Goal: Task Accomplishment & Management: Use online tool/utility

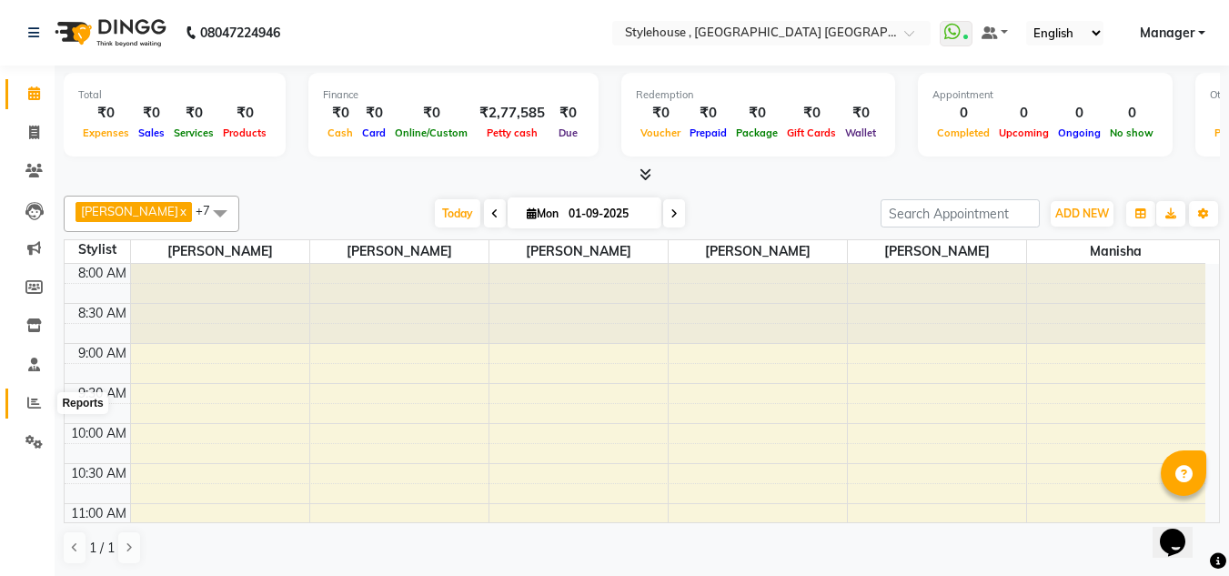
click at [30, 400] on icon at bounding box center [34, 403] width 14 height 14
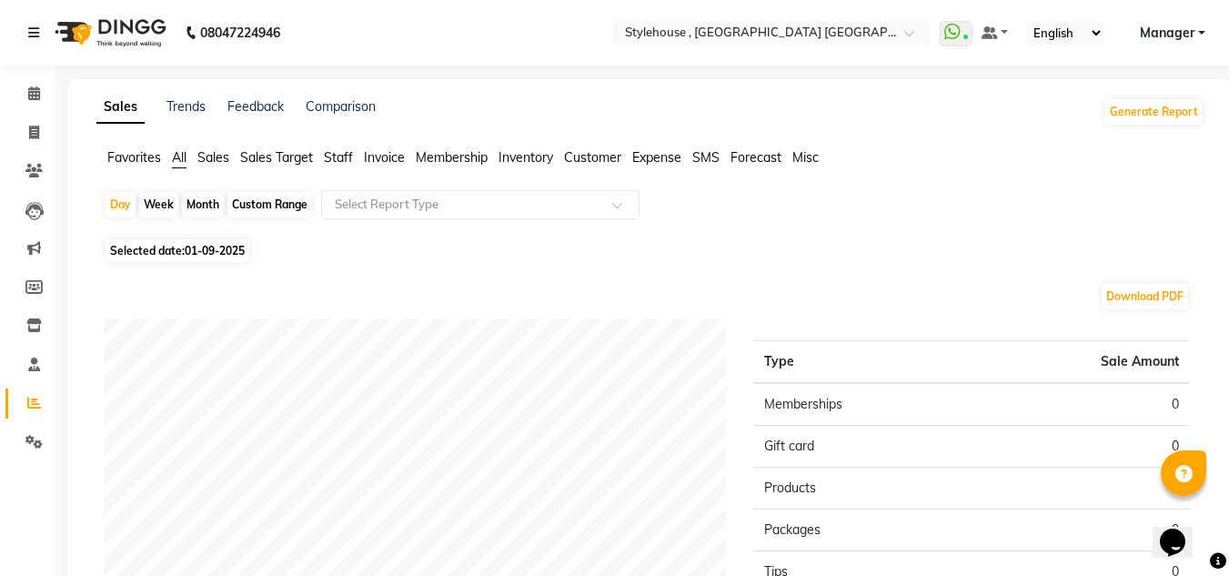
click at [274, 203] on div "Custom Range" at bounding box center [269, 204] width 85 height 25
select select "9"
select select "2025"
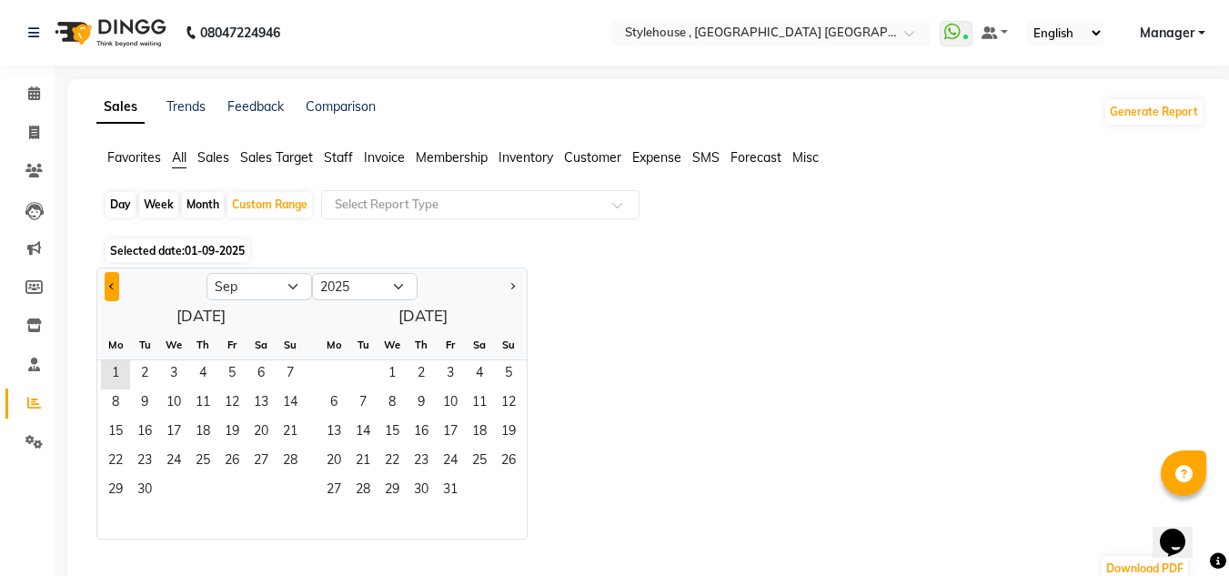
click at [116, 285] on button "Previous month" at bounding box center [112, 286] width 15 height 29
select select "8"
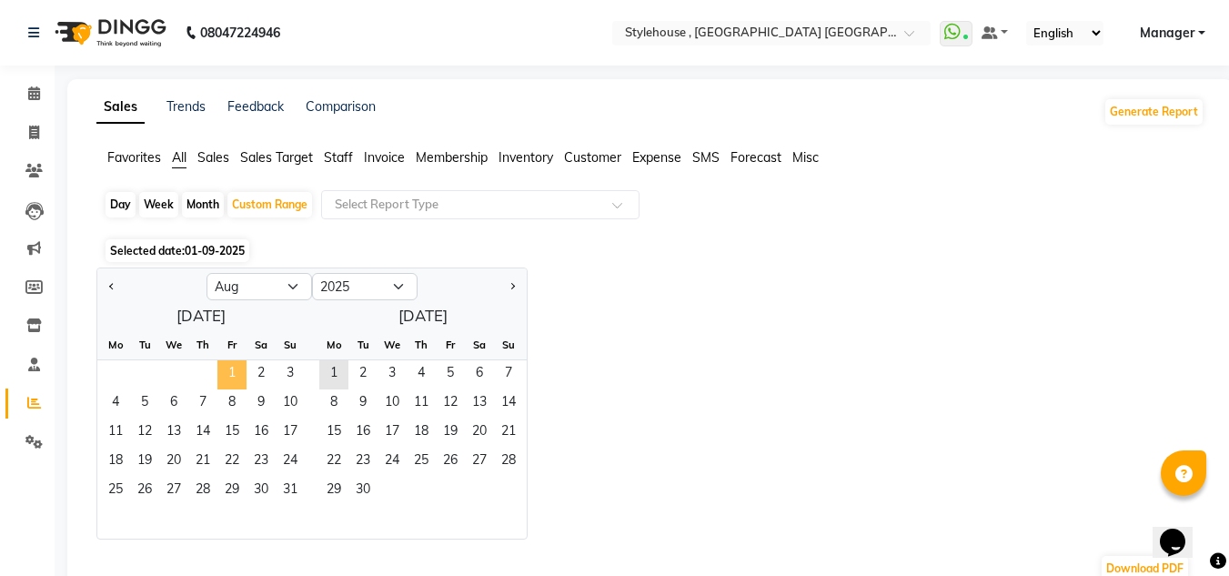
click at [233, 372] on span "1" at bounding box center [231, 374] width 29 height 29
click at [296, 485] on span "31" at bounding box center [290, 491] width 29 height 29
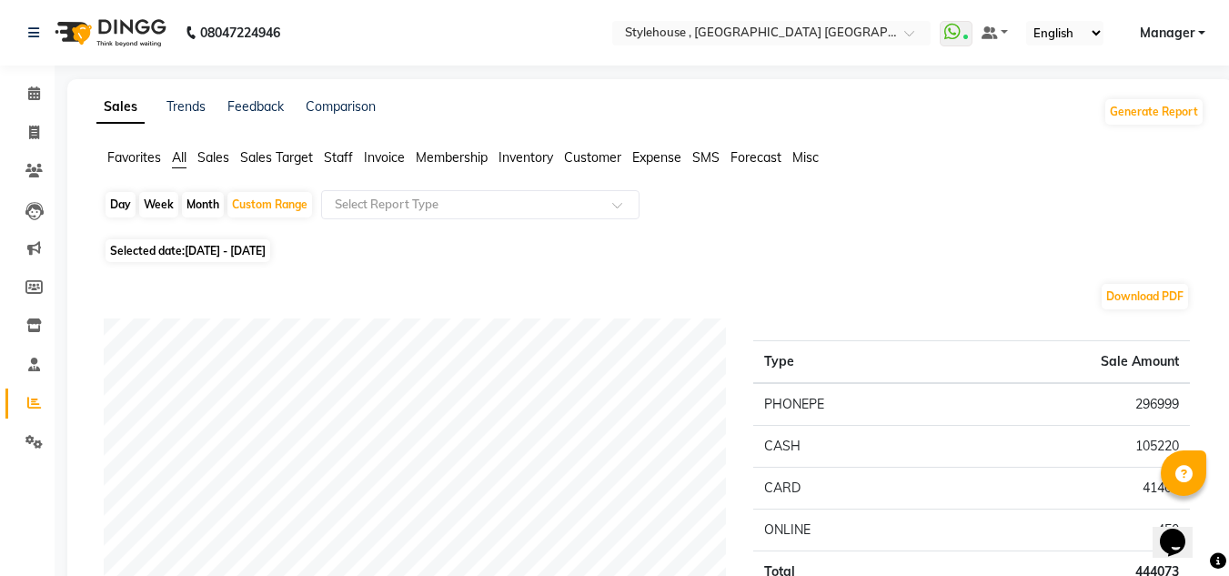
click at [341, 162] on span "Staff" at bounding box center [338, 157] width 29 height 16
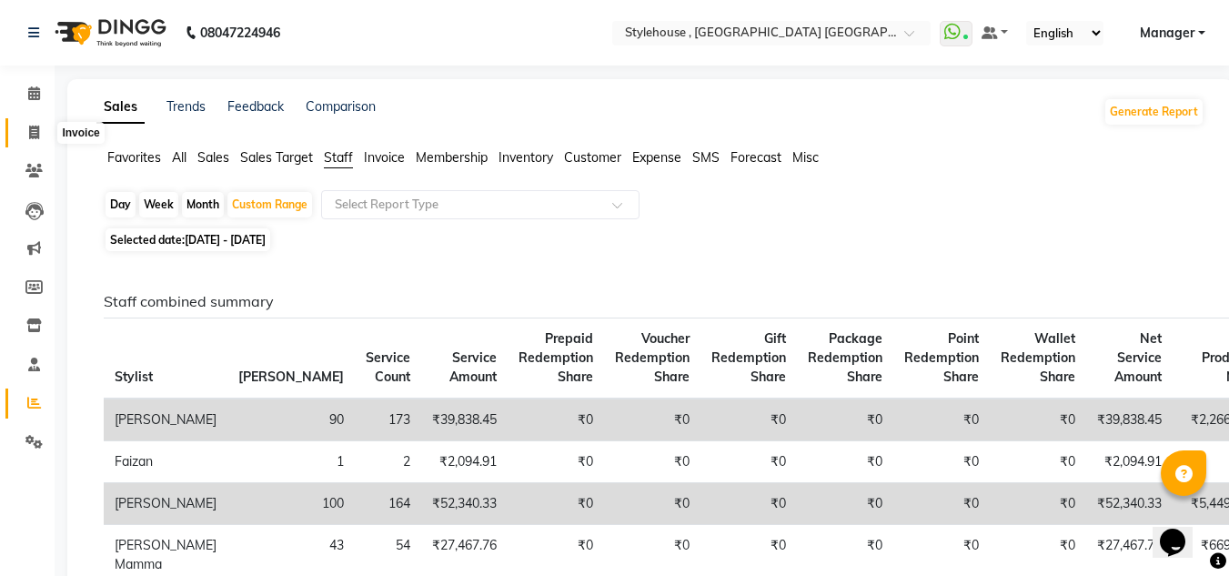
click at [33, 132] on icon at bounding box center [34, 133] width 10 height 14
select select "service"
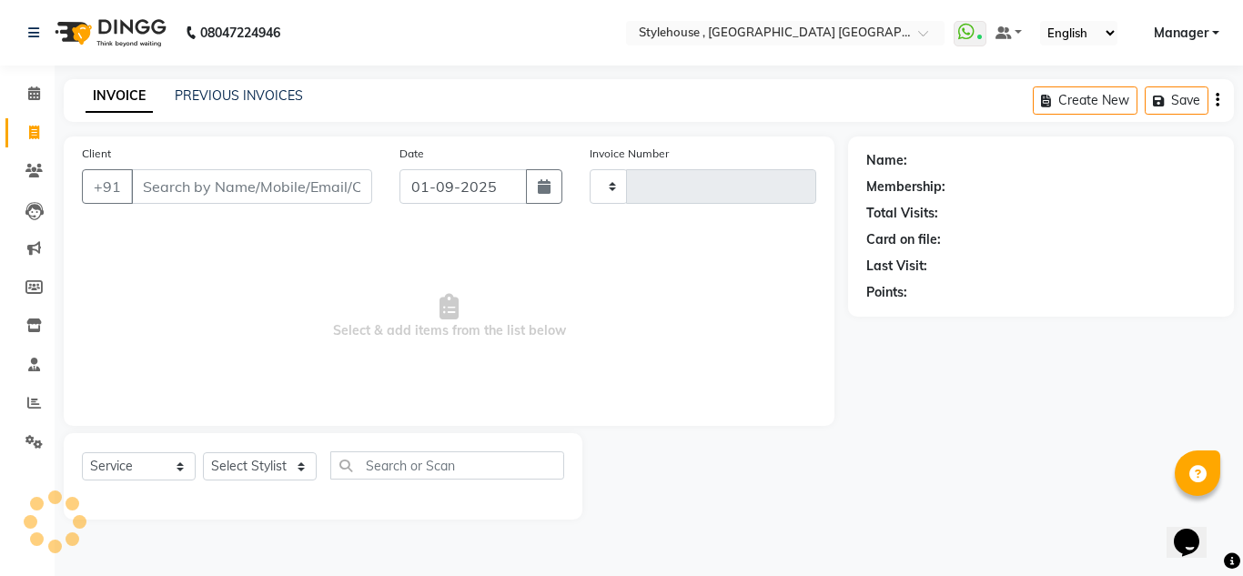
type input "1880"
select select "7793"
